Goal: Answer question/provide support: Answer question/provide support

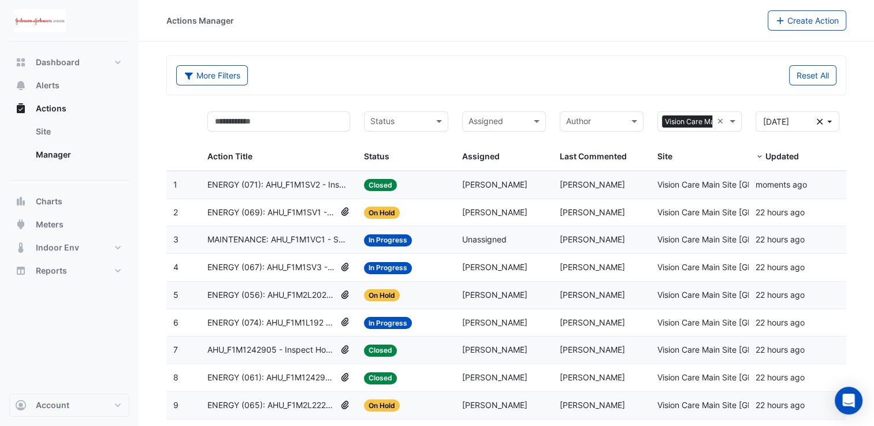
click at [314, 377] on span "ENERGY (061): AHU_F1M1242905 - Inspect Chilled Water Valve Leak [BEEP]" at bounding box center [271, 377] width 128 height 13
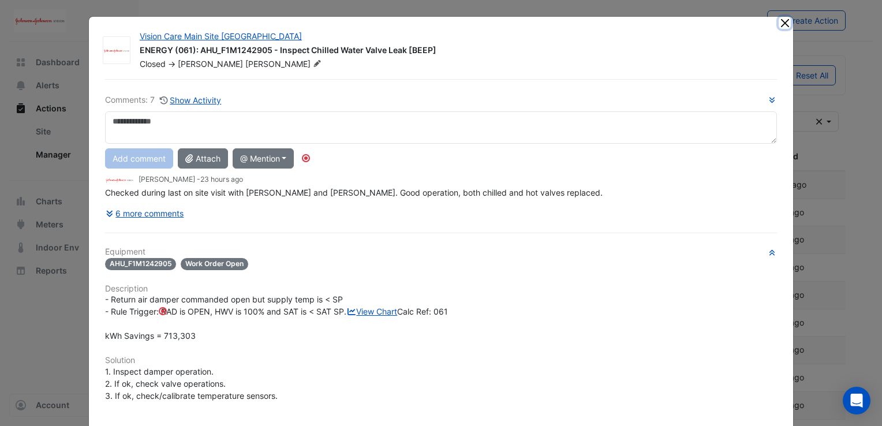
click at [780, 24] on button "Close" at bounding box center [785, 23] width 12 height 12
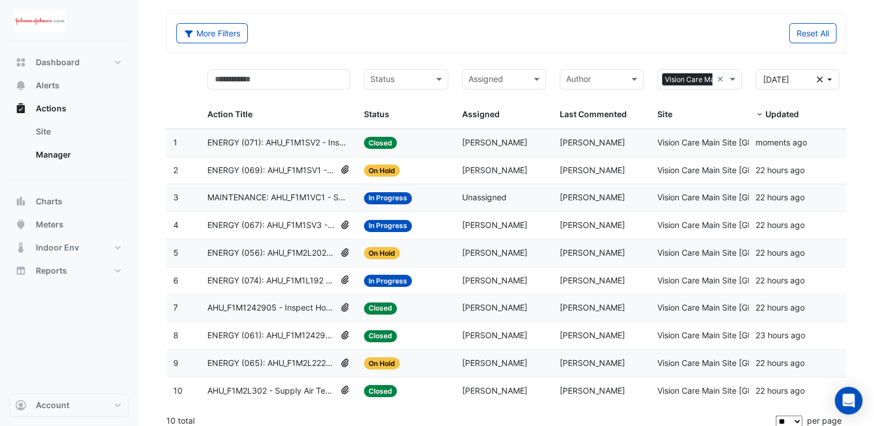
scroll to position [50, 0]
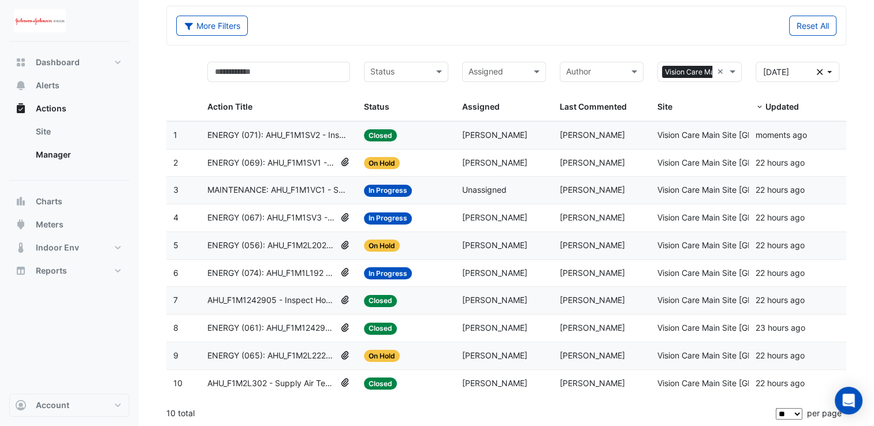
click at [307, 327] on span "ENERGY (061): AHU_F1M1242905 - Inspect Chilled Water Valve Leak [BEEP]" at bounding box center [271, 328] width 128 height 13
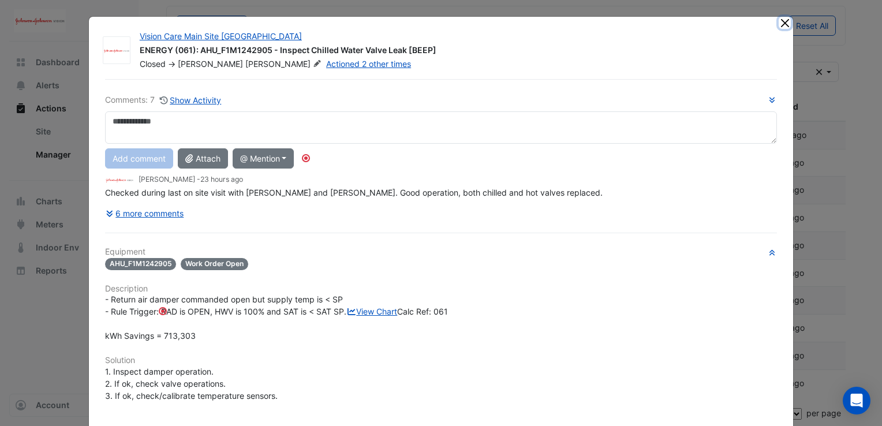
click at [782, 21] on button "Close" at bounding box center [785, 23] width 12 height 12
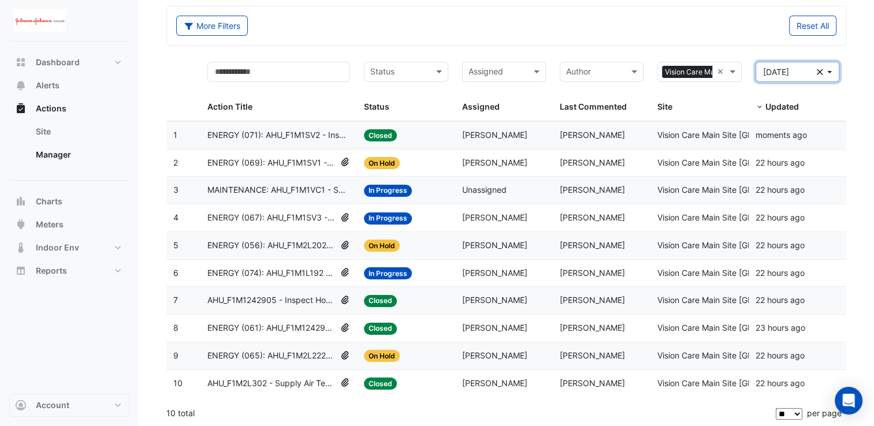
click at [821, 74] on icon "Clear" at bounding box center [820, 72] width 6 height 8
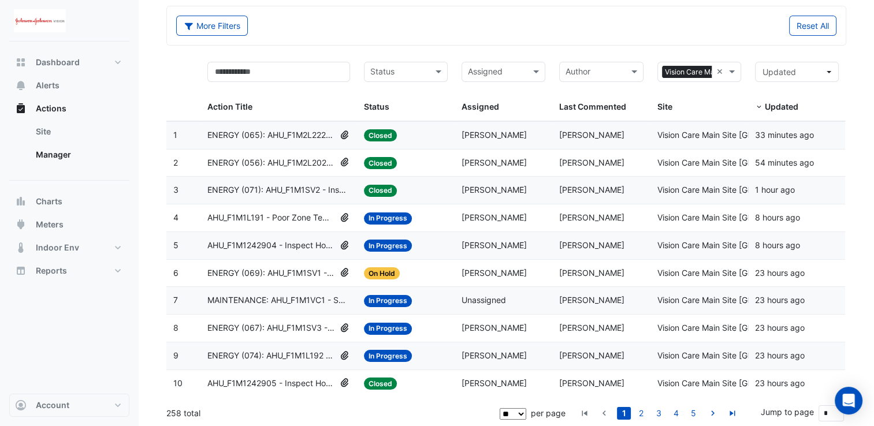
click at [298, 249] on span "AHU_F1M1242904 - Inspect Hot Water Valve Leak" at bounding box center [271, 245] width 128 height 13
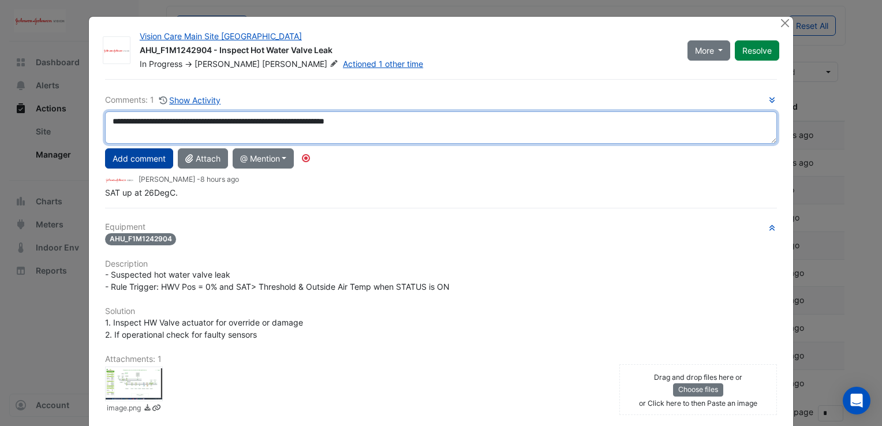
type textarea "**********"
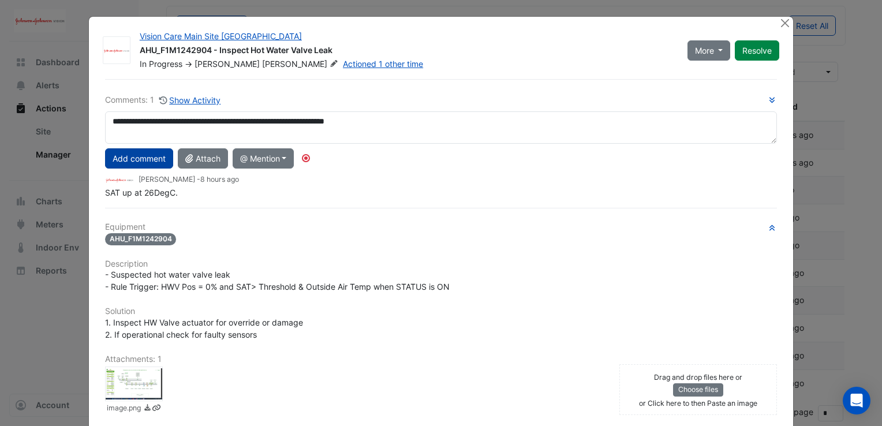
click at [122, 164] on button "Add comment" at bounding box center [139, 158] width 68 height 20
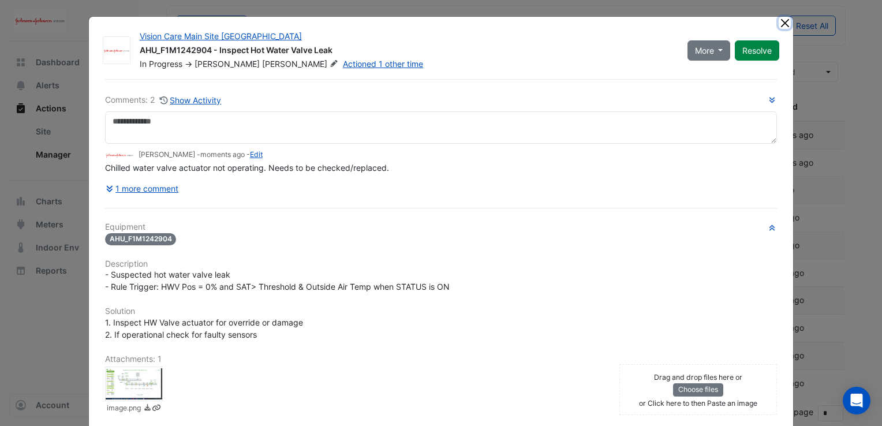
click at [784, 24] on button "Close" at bounding box center [785, 23] width 12 height 12
